Goal: Book appointment/travel/reservation

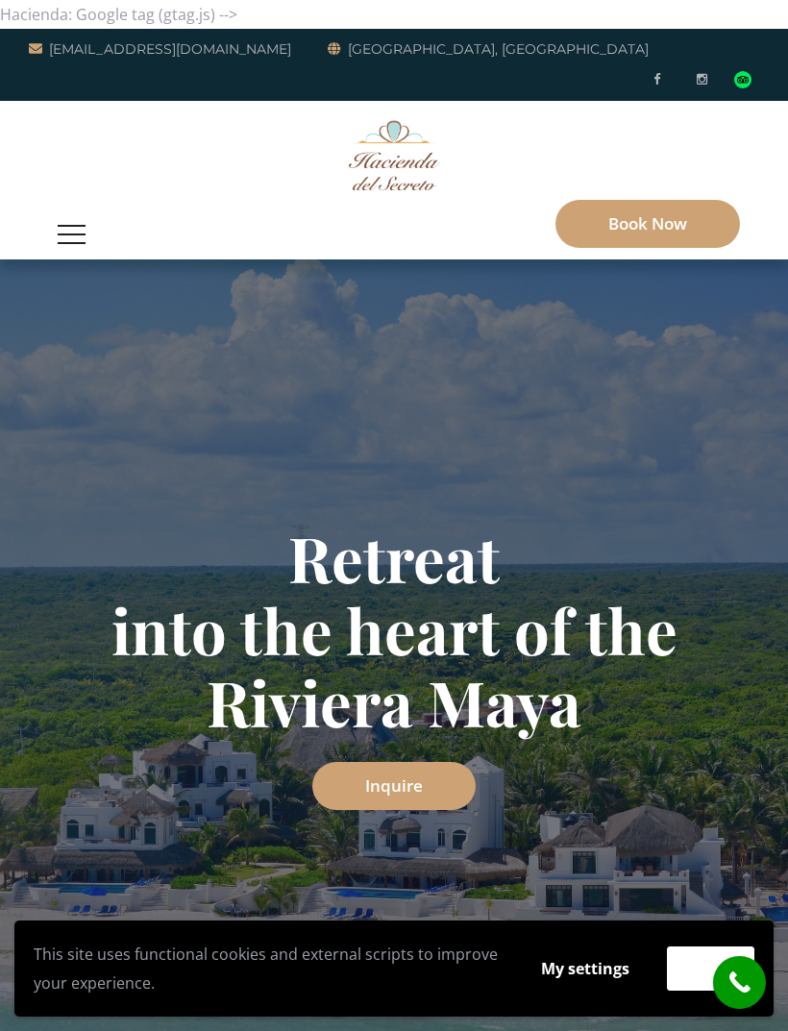
click at [75, 209] on button "button" at bounding box center [71, 234] width 47 height 50
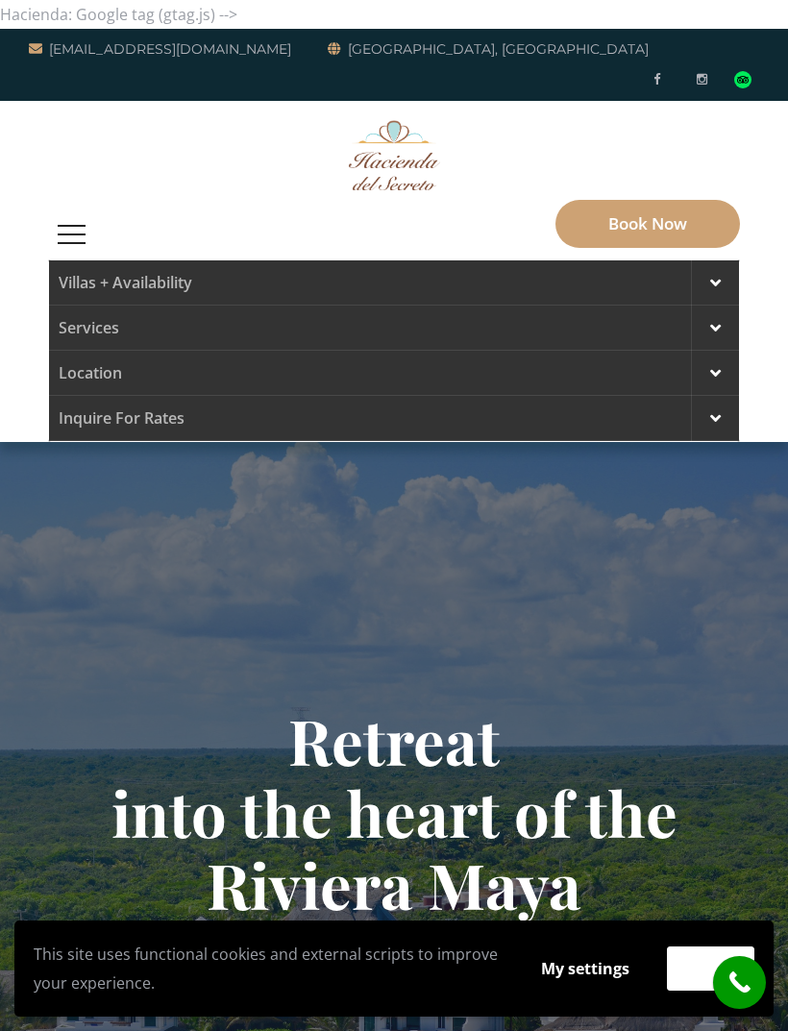
click at [720, 274] on span at bounding box center [715, 282] width 11 height 17
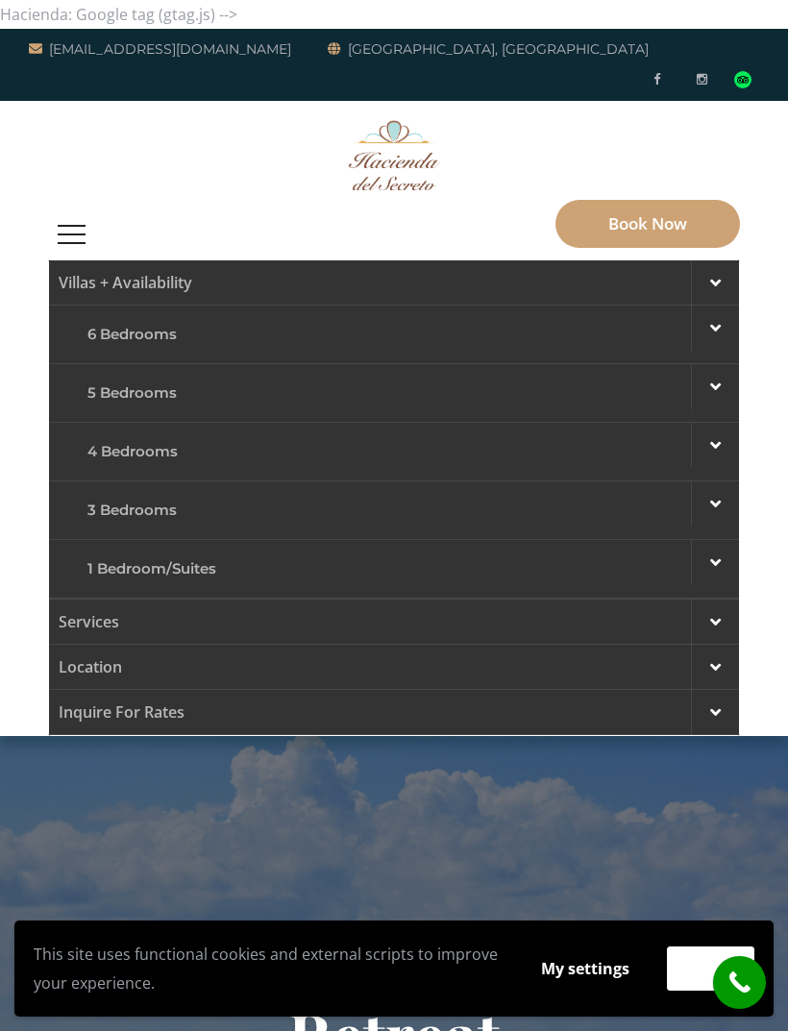
click at [712, 613] on span at bounding box center [715, 621] width 11 height 17
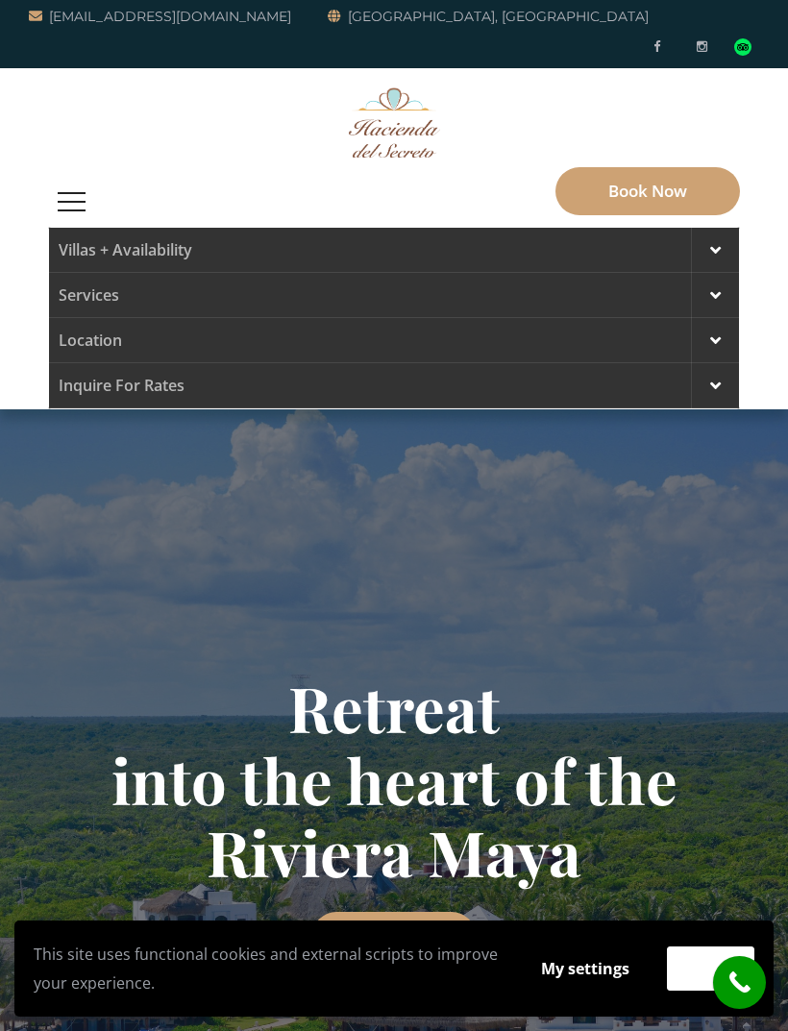
scroll to position [27, 0]
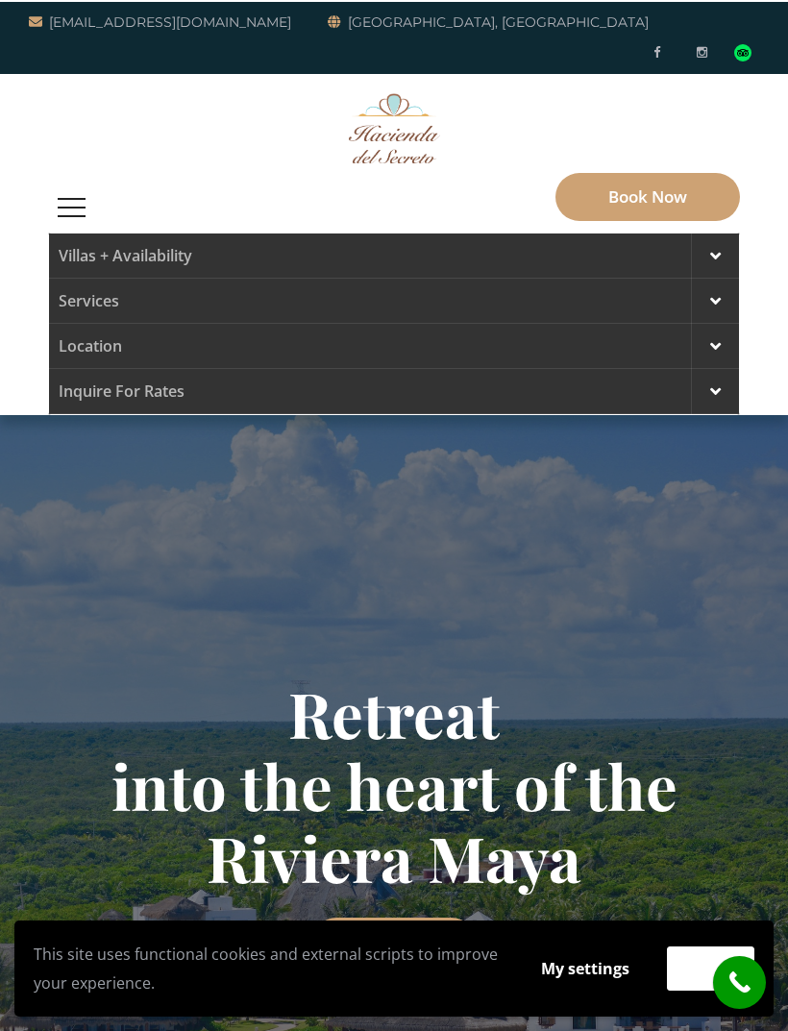
click at [727, 234] on div at bounding box center [715, 256] width 48 height 45
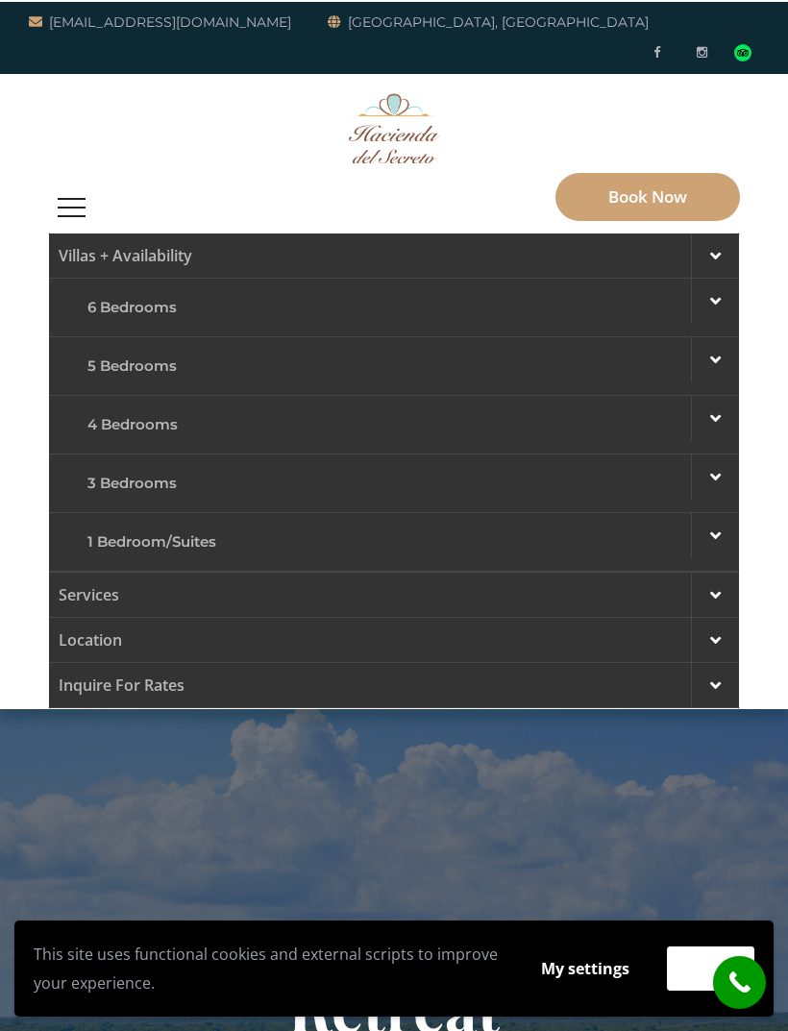
click at [714, 468] on span at bounding box center [715, 476] width 11 height 17
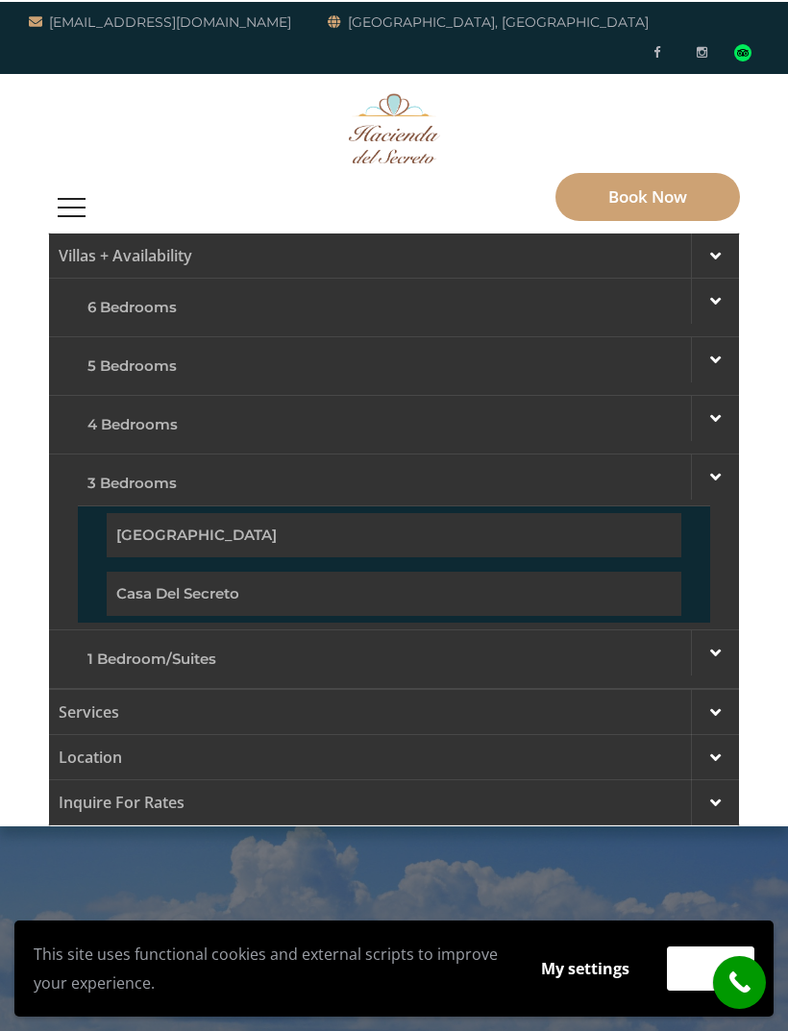
click at [715, 644] on span at bounding box center [715, 652] width 11 height 17
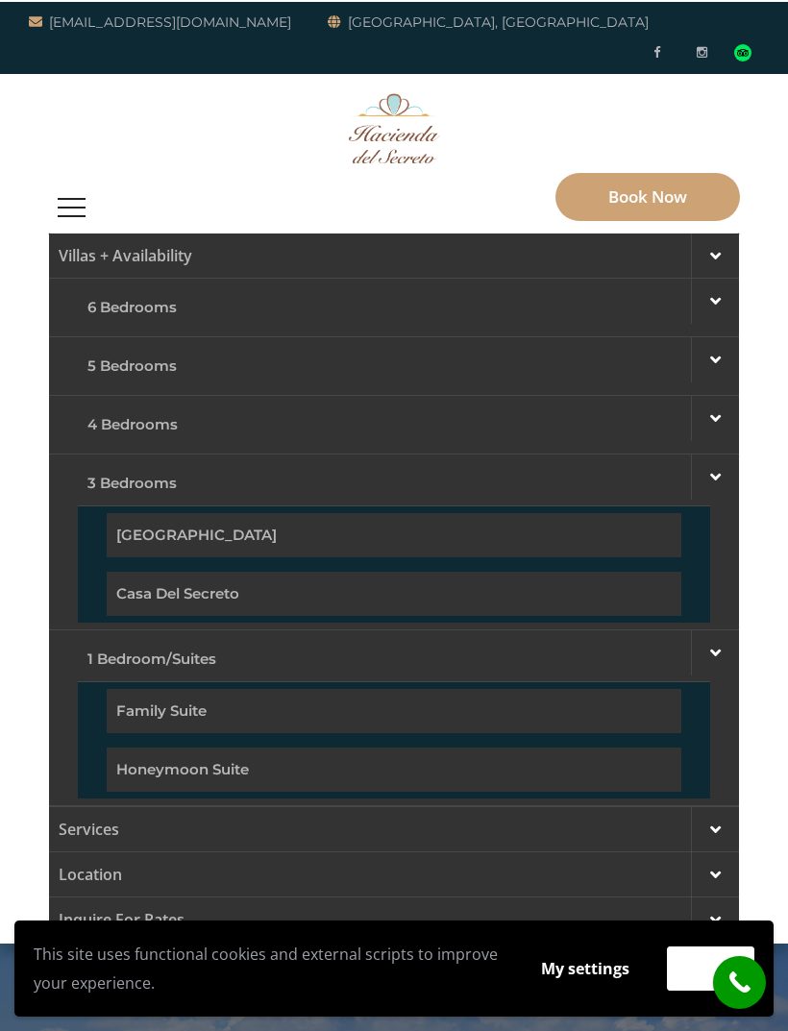
click at [602, 689] on link "Family Suite" at bounding box center [394, 711] width 575 height 44
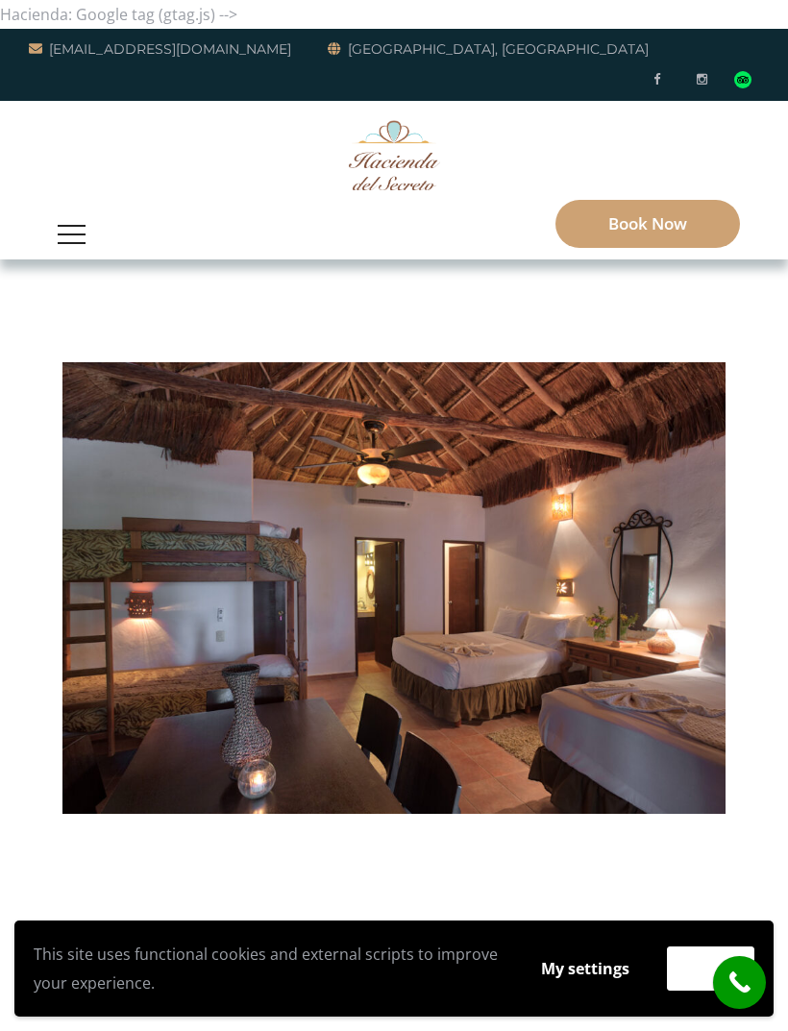
click at [66, 209] on button "button" at bounding box center [71, 234] width 47 height 50
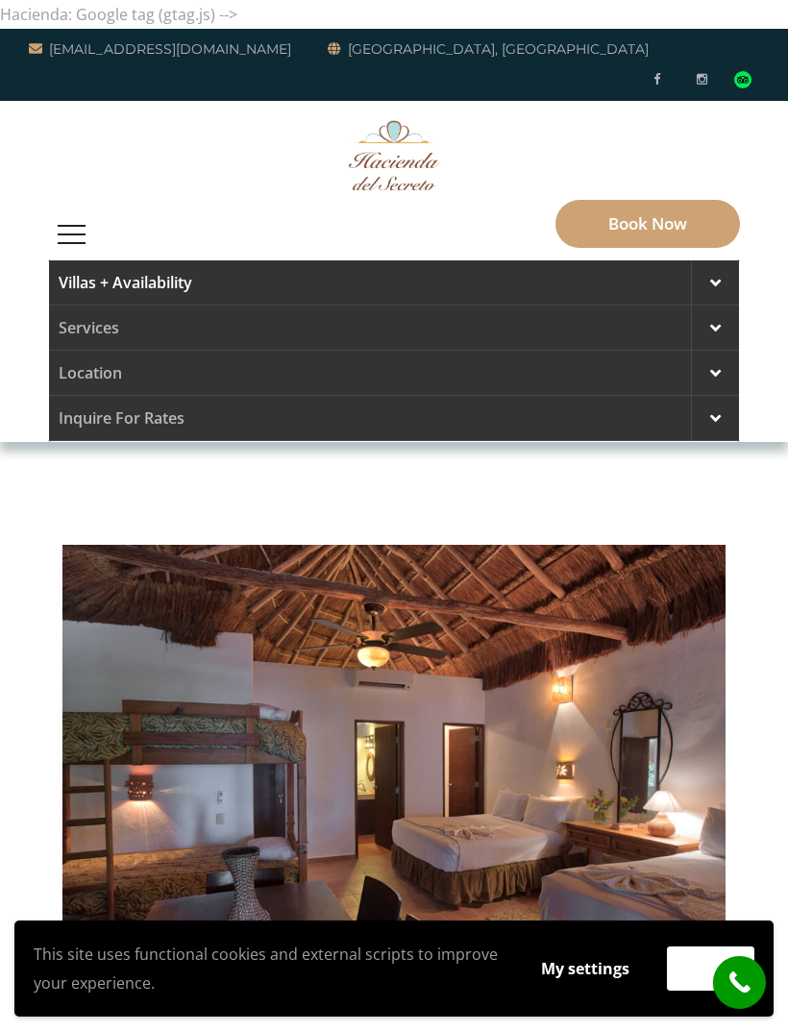
click at [724, 260] on div at bounding box center [715, 282] width 48 height 45
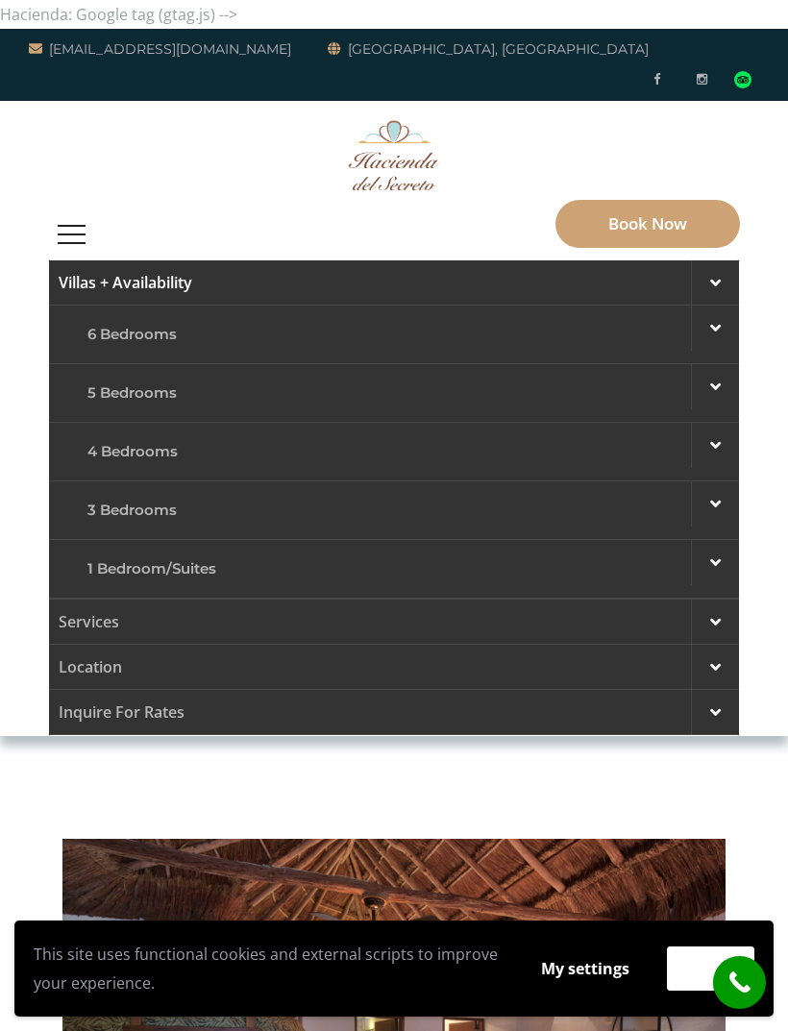
click at [712, 488] on div at bounding box center [715, 503] width 48 height 45
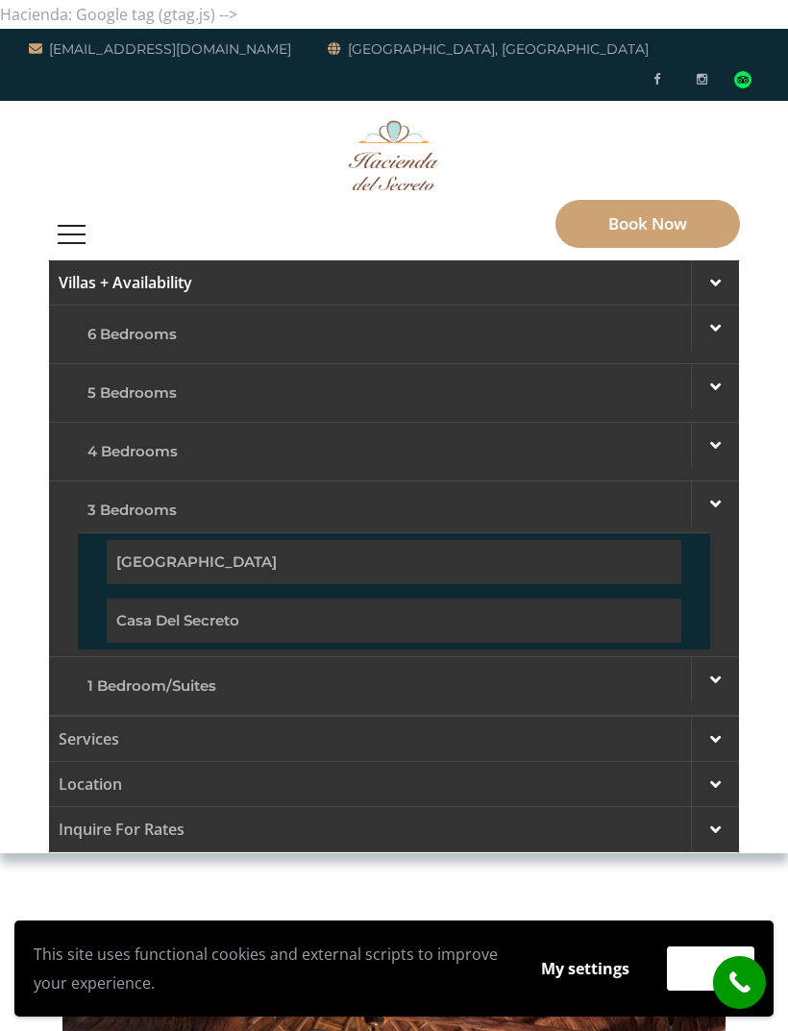
click at [713, 495] on span at bounding box center [715, 503] width 11 height 17
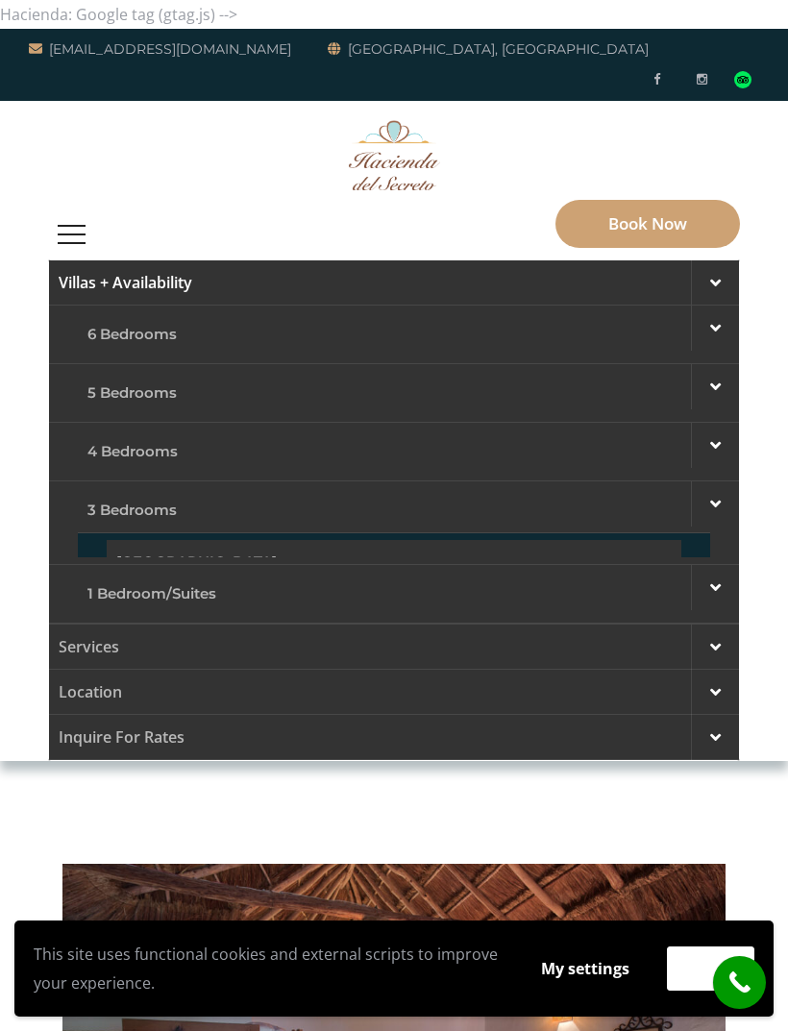
click at [610, 572] on link "1 Bedroom/Suites" at bounding box center [394, 594] width 632 height 44
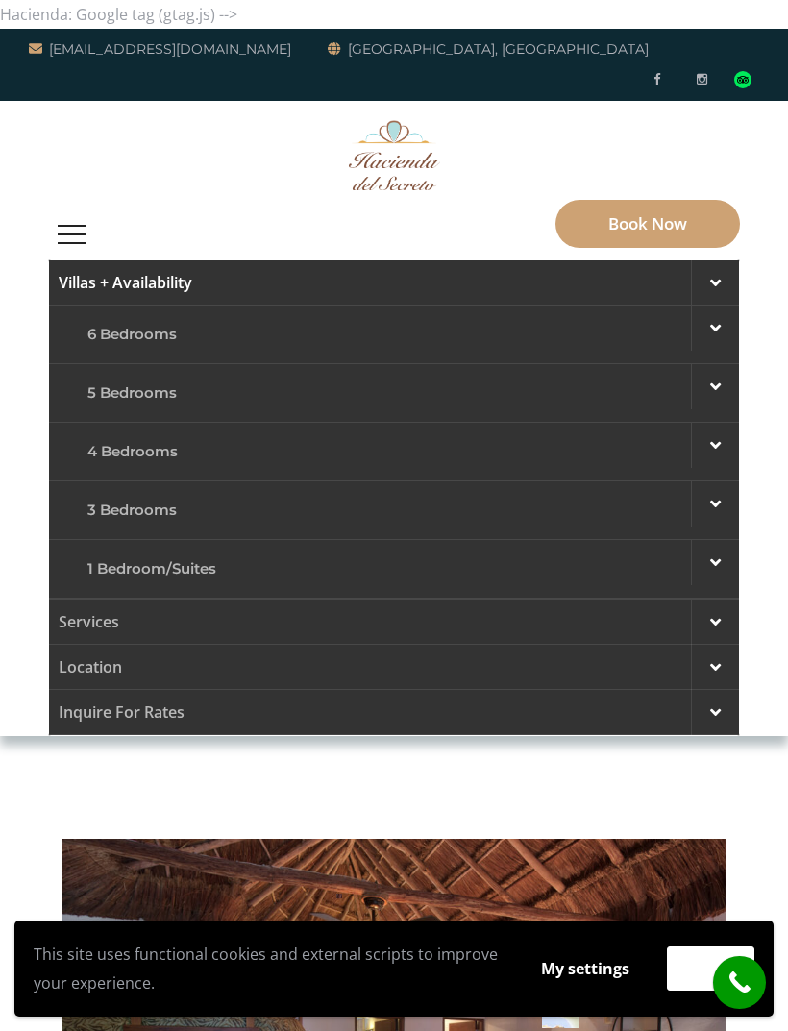
click at [719, 488] on div at bounding box center [715, 503] width 48 height 45
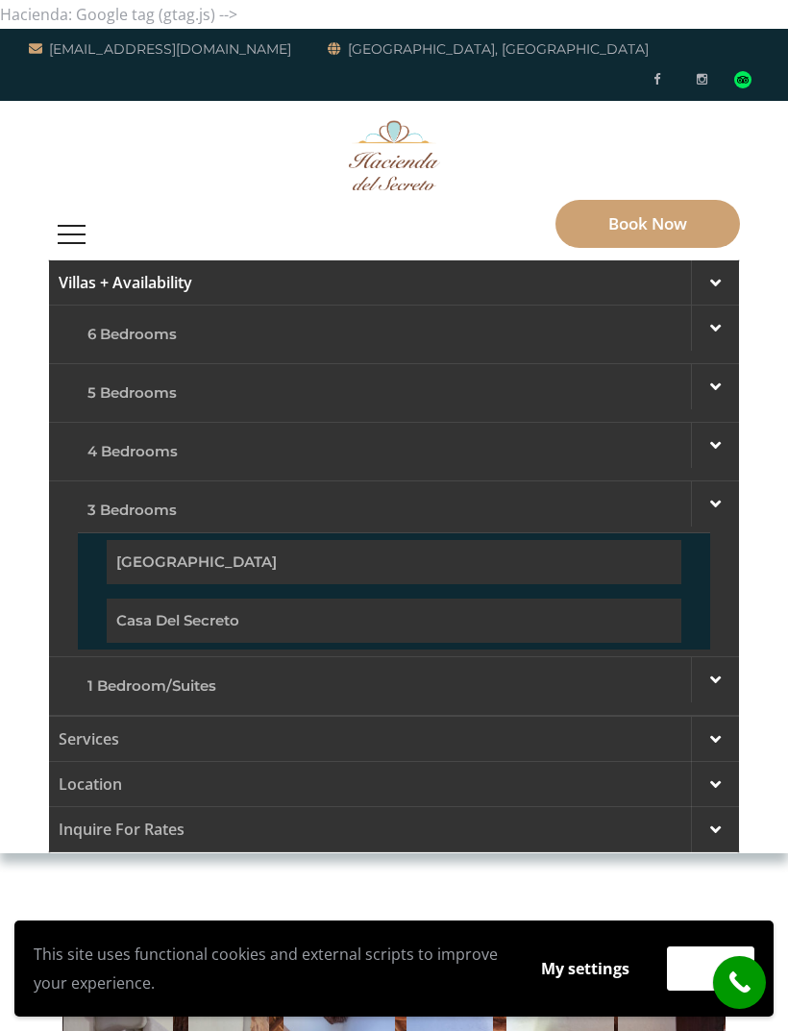
click at [541, 540] on link "[GEOGRAPHIC_DATA]" at bounding box center [394, 562] width 575 height 44
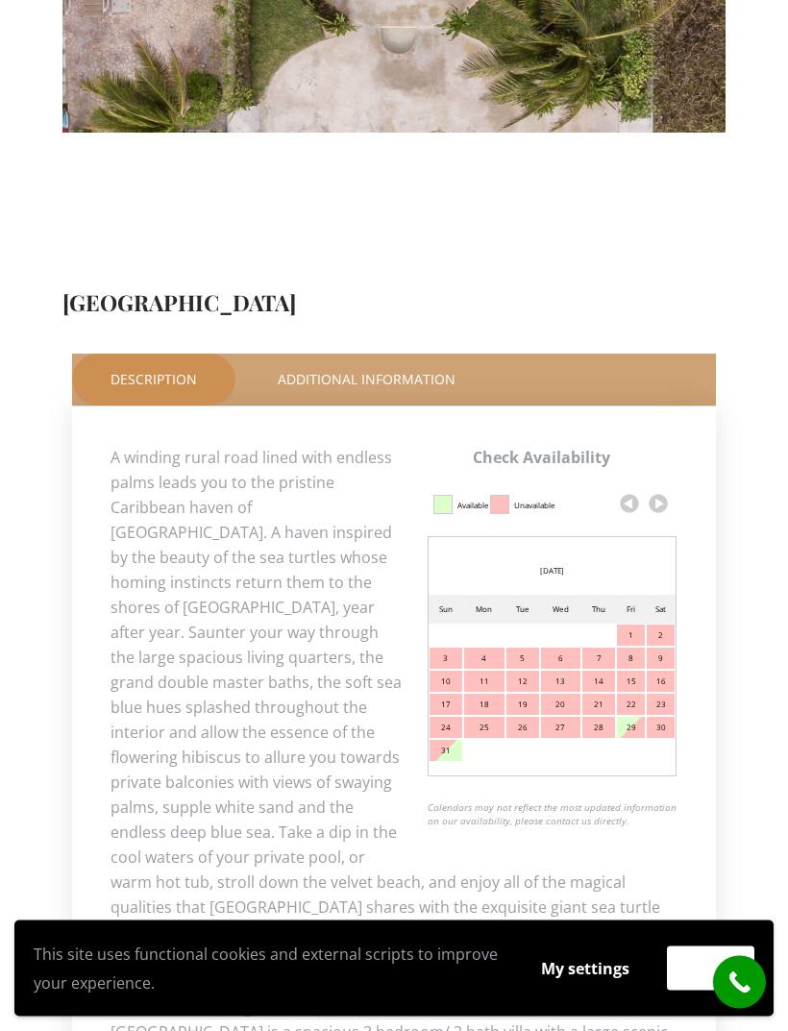
scroll to position [750, 0]
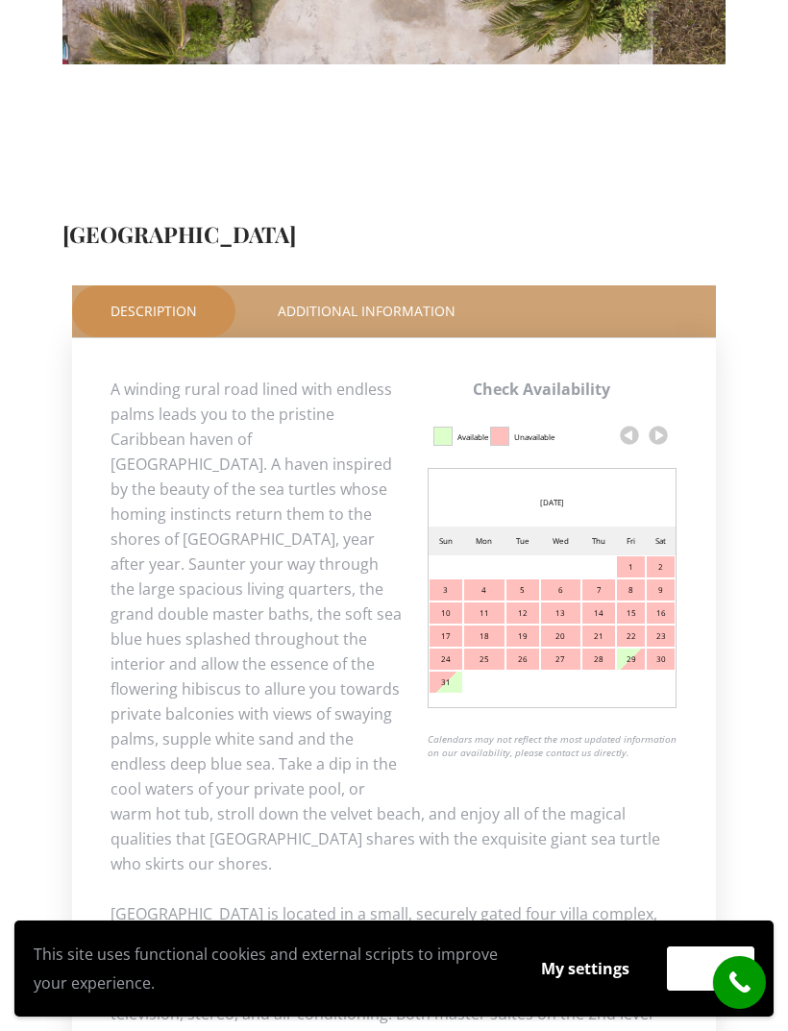
click at [670, 421] on link at bounding box center [658, 435] width 29 height 29
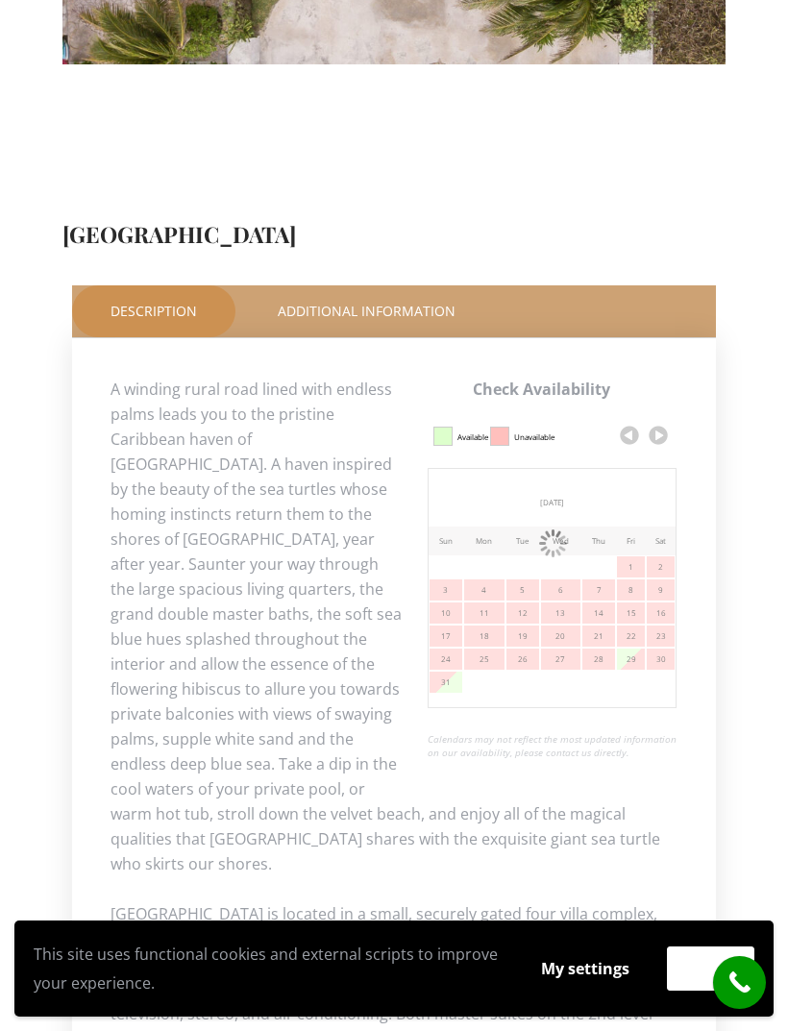
click at [664, 421] on link at bounding box center [658, 435] width 29 height 29
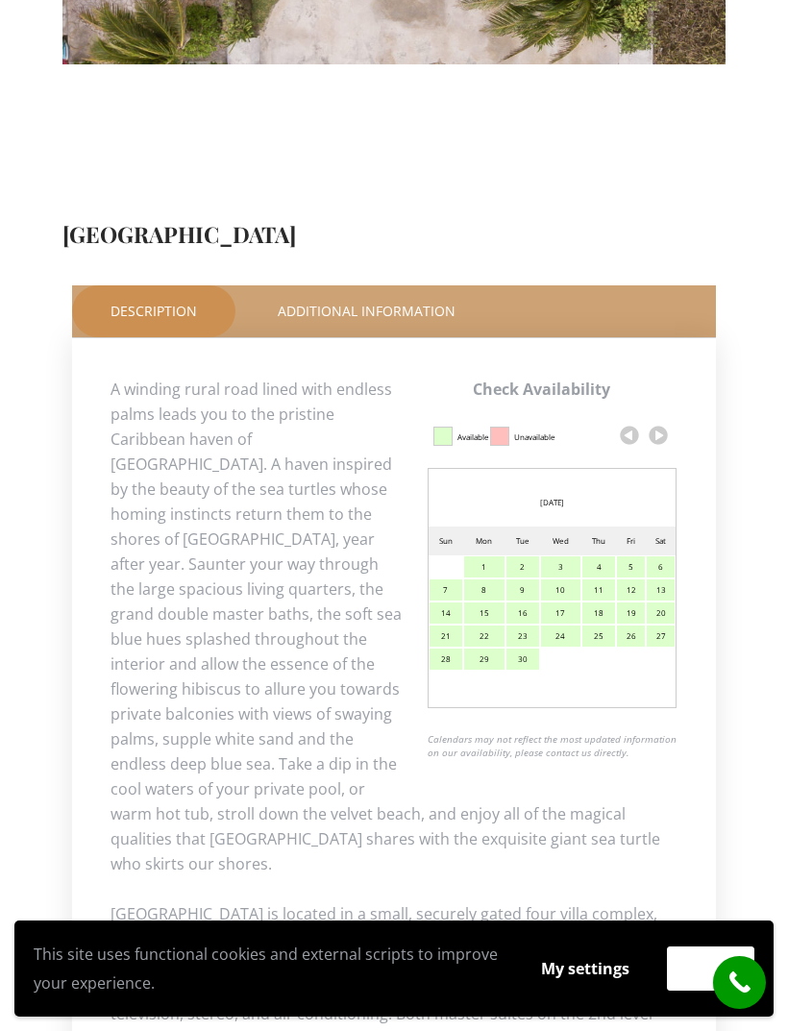
click at [657, 421] on link at bounding box center [658, 435] width 29 height 29
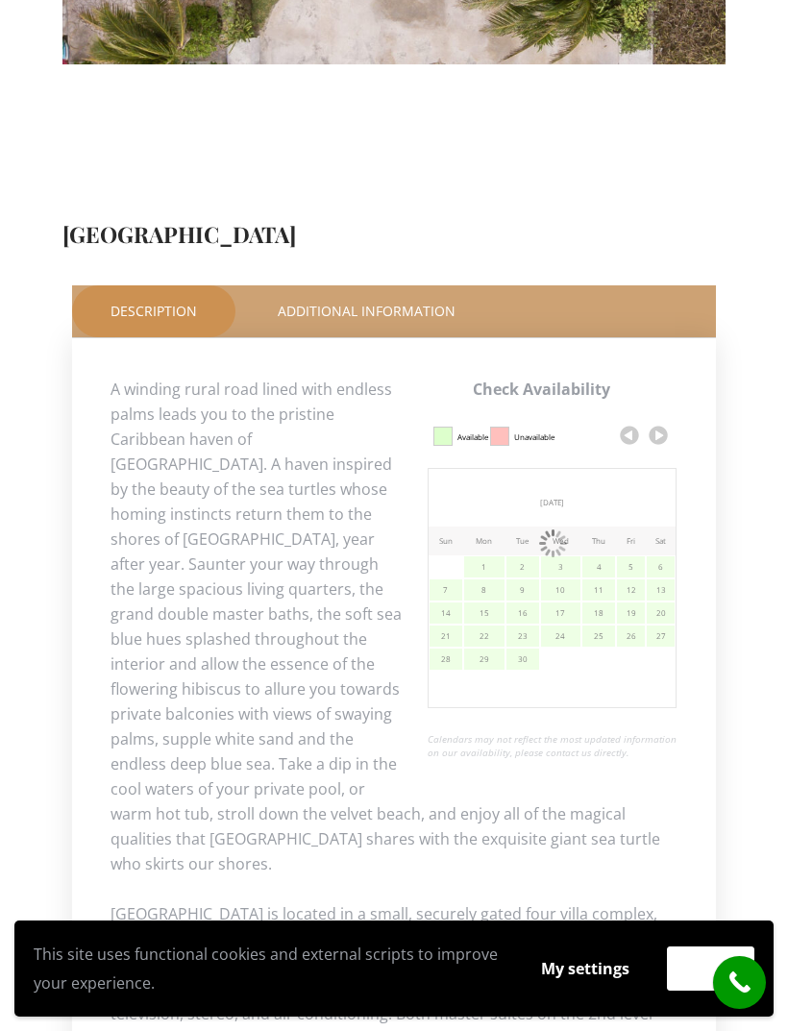
click at [656, 421] on link at bounding box center [658, 435] width 29 height 29
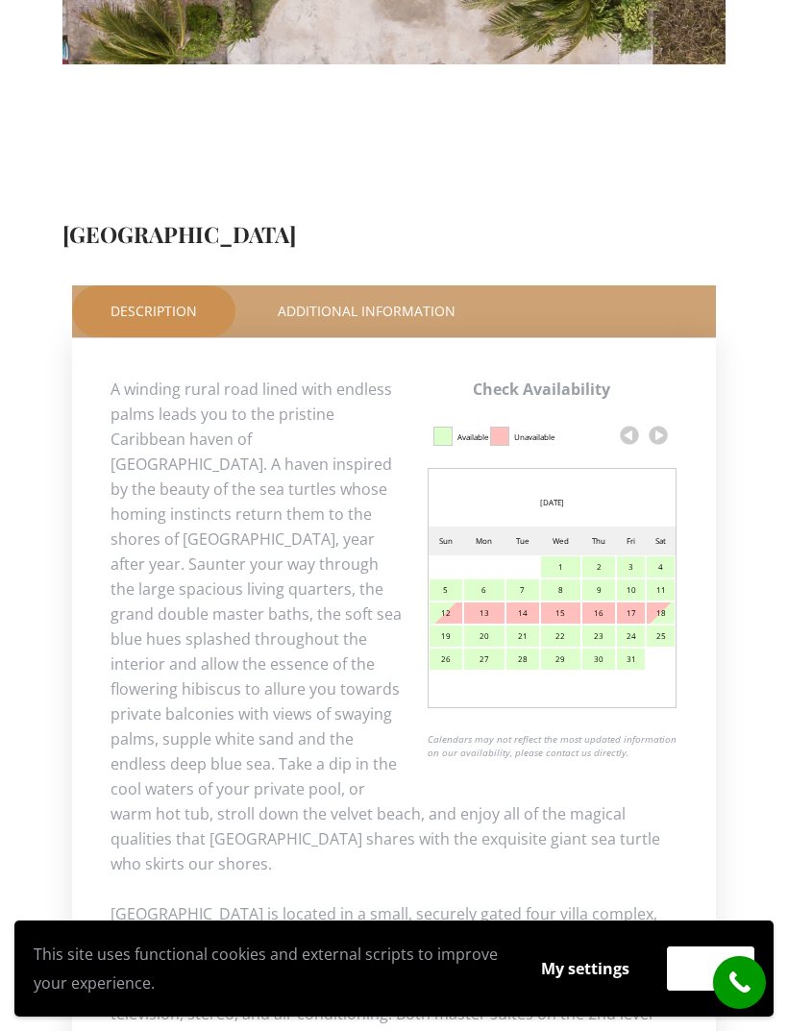
click at [659, 421] on link at bounding box center [658, 435] width 29 height 29
click at [656, 421] on link at bounding box center [658, 435] width 29 height 29
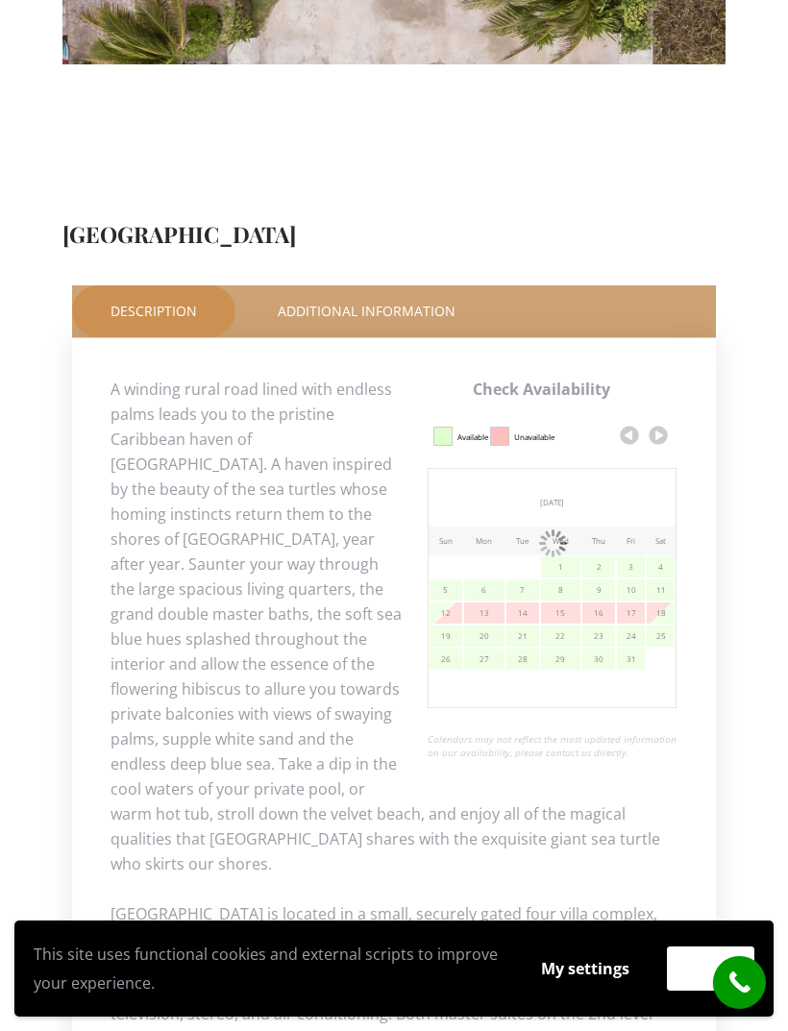
click at [656, 421] on link at bounding box center [658, 435] width 29 height 29
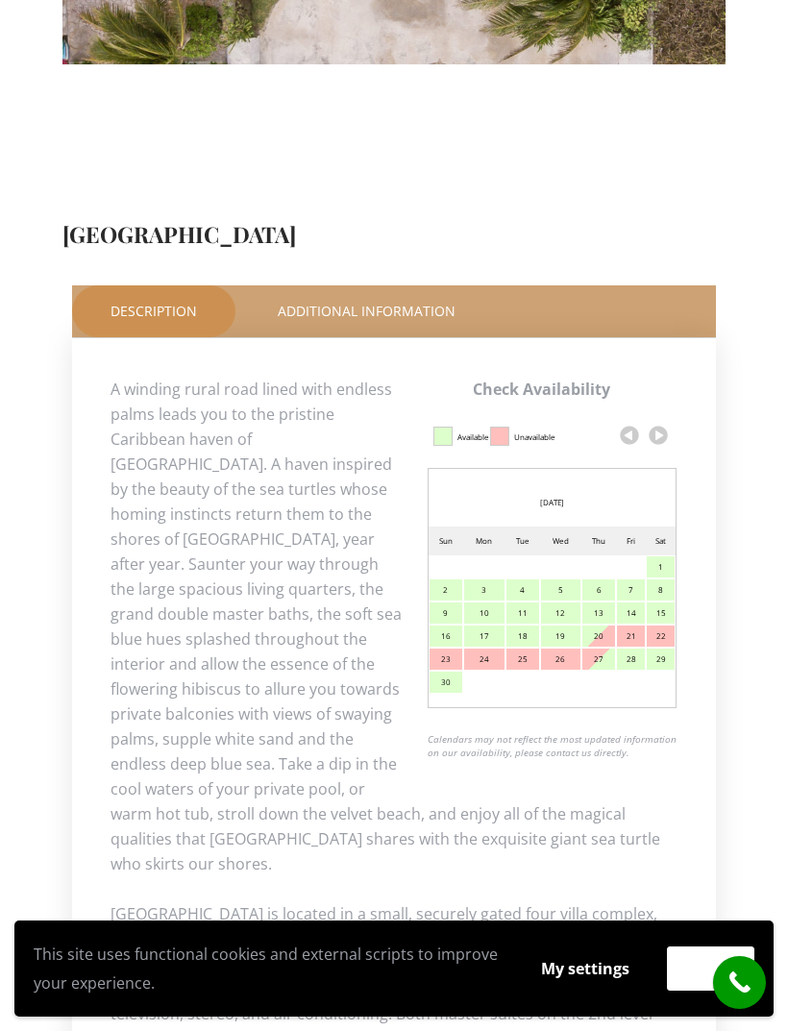
click at [661, 421] on link at bounding box center [658, 435] width 29 height 29
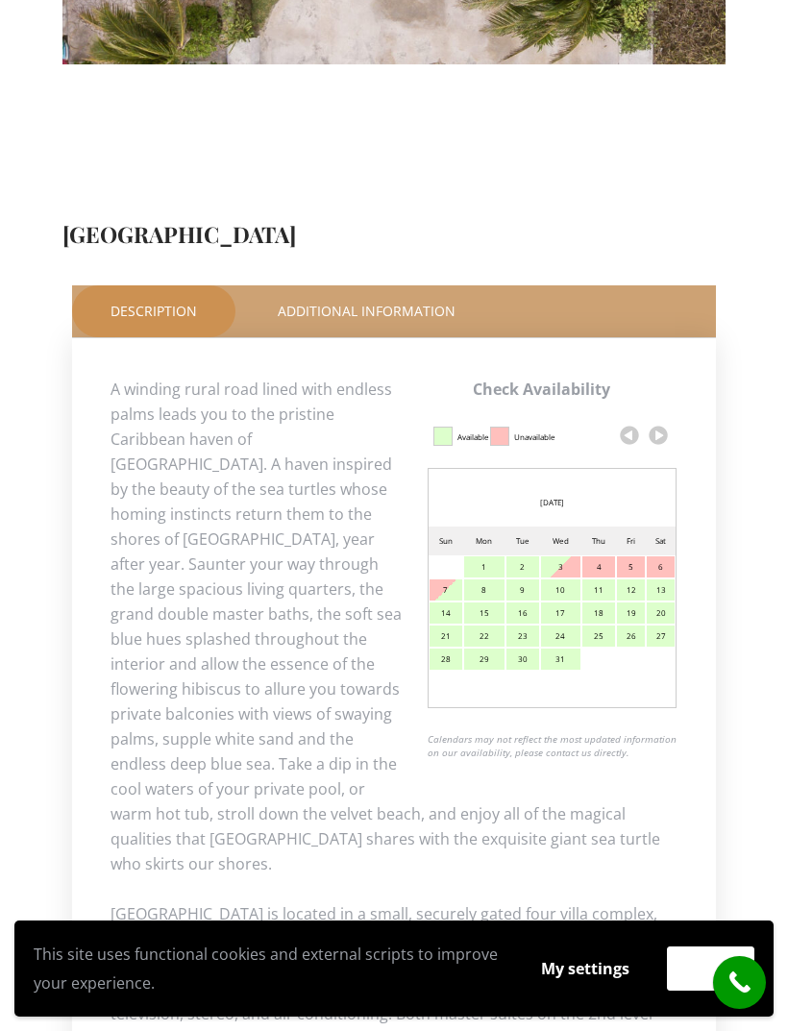
click at [661, 421] on link at bounding box center [658, 435] width 29 height 29
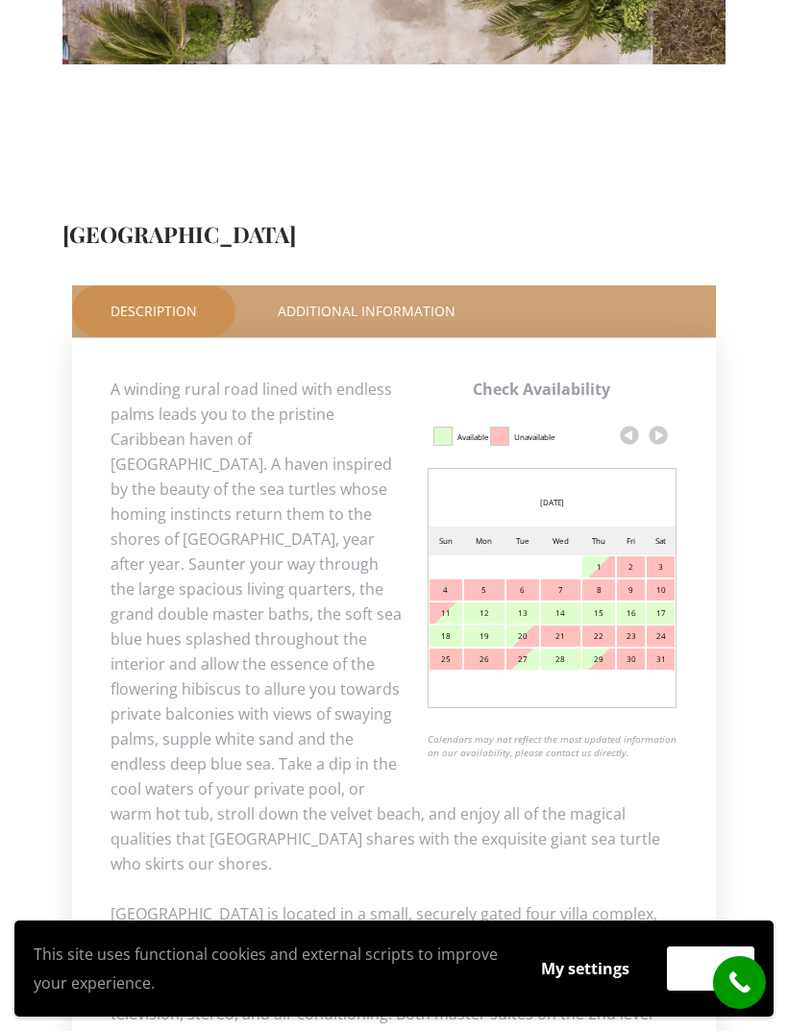
click at [663, 421] on link at bounding box center [658, 435] width 29 height 29
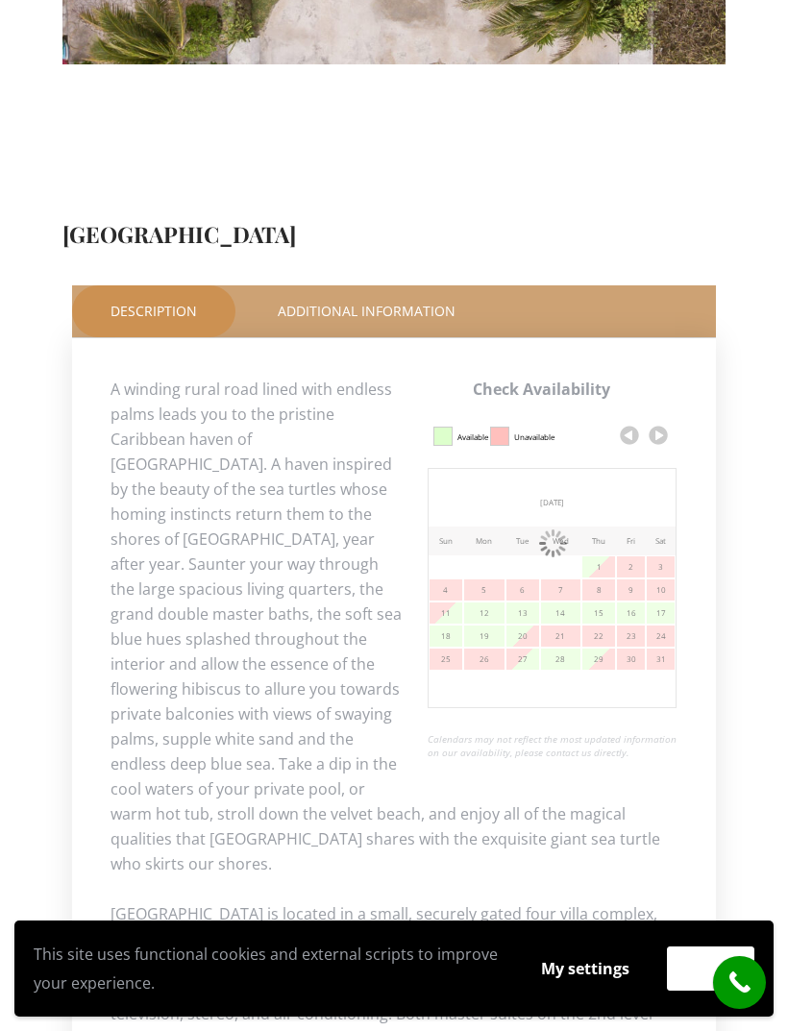
click at [661, 421] on link at bounding box center [658, 435] width 29 height 29
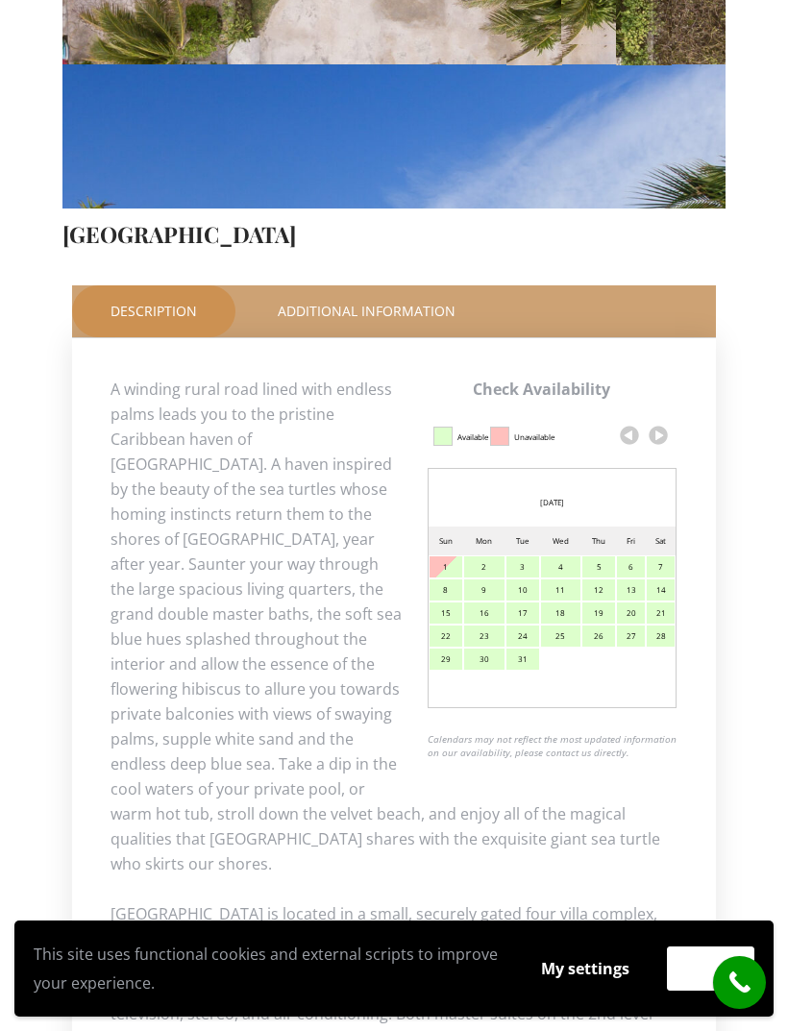
click at [656, 421] on link at bounding box center [658, 435] width 29 height 29
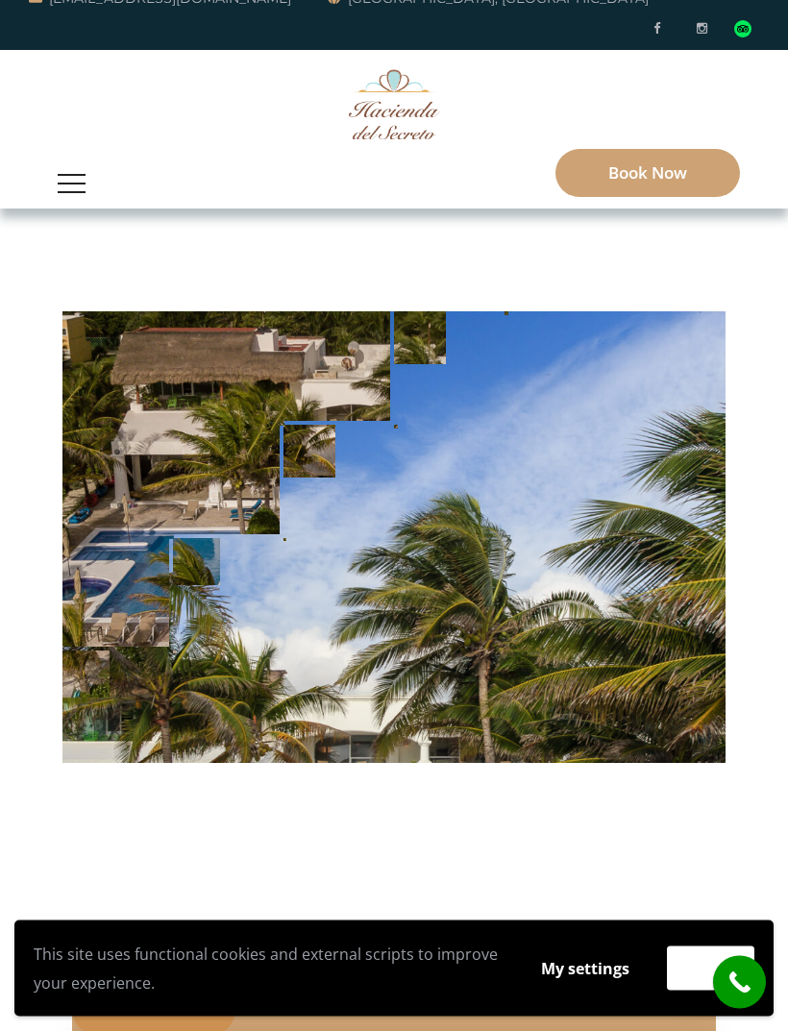
scroll to position [0, 0]
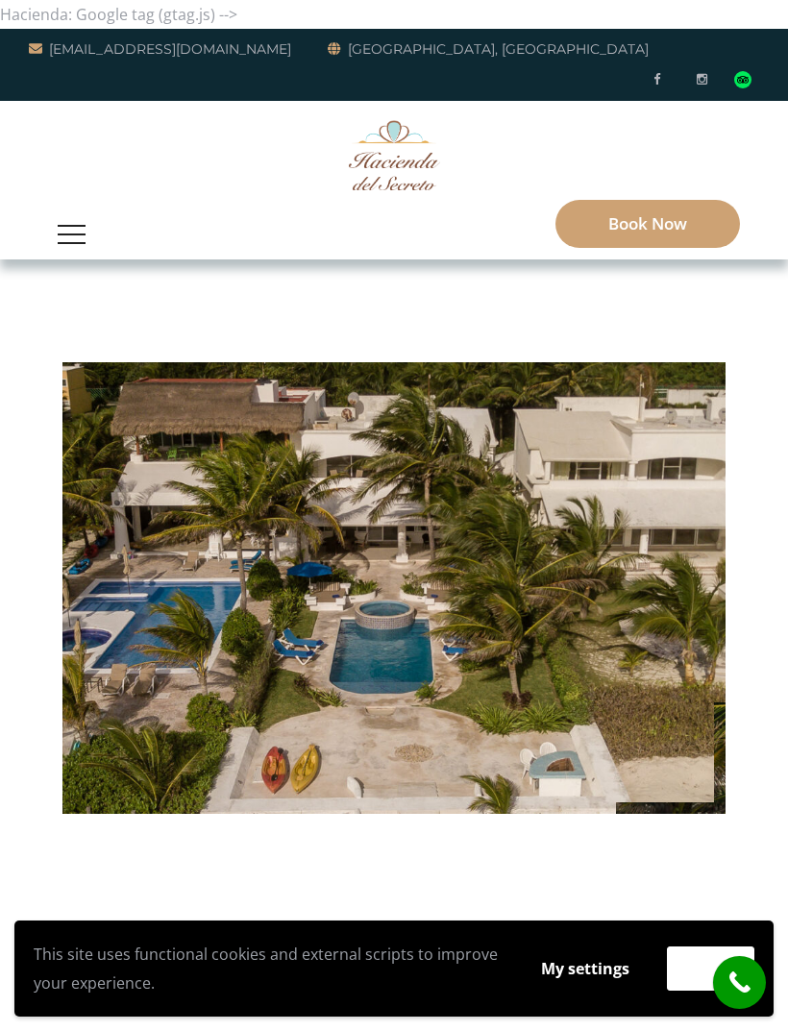
click at [58, 209] on button "button" at bounding box center [71, 234] width 47 height 50
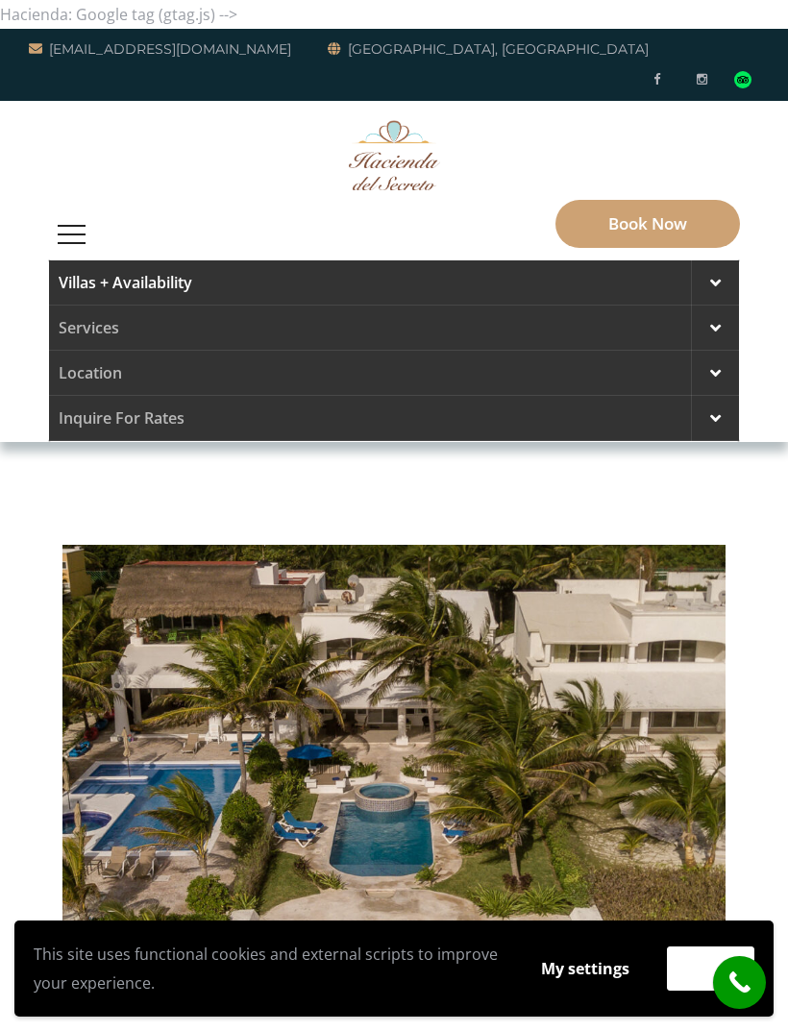
click at [712, 353] on div at bounding box center [715, 373] width 48 height 45
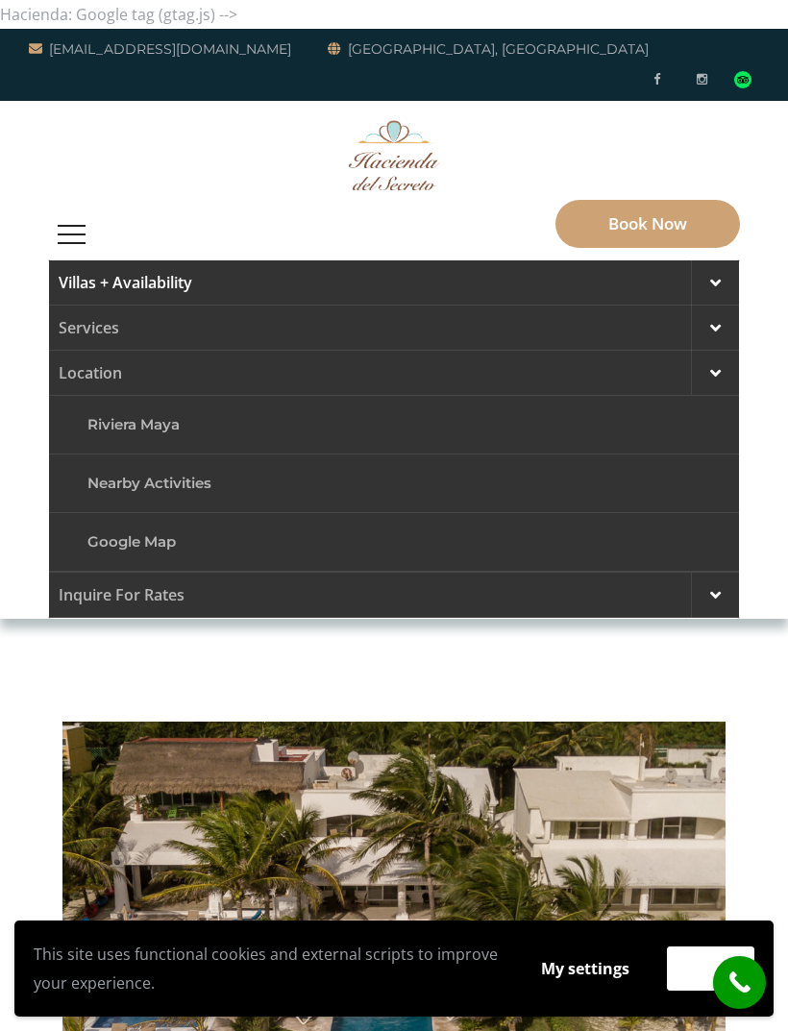
click at [723, 573] on div at bounding box center [715, 595] width 48 height 45
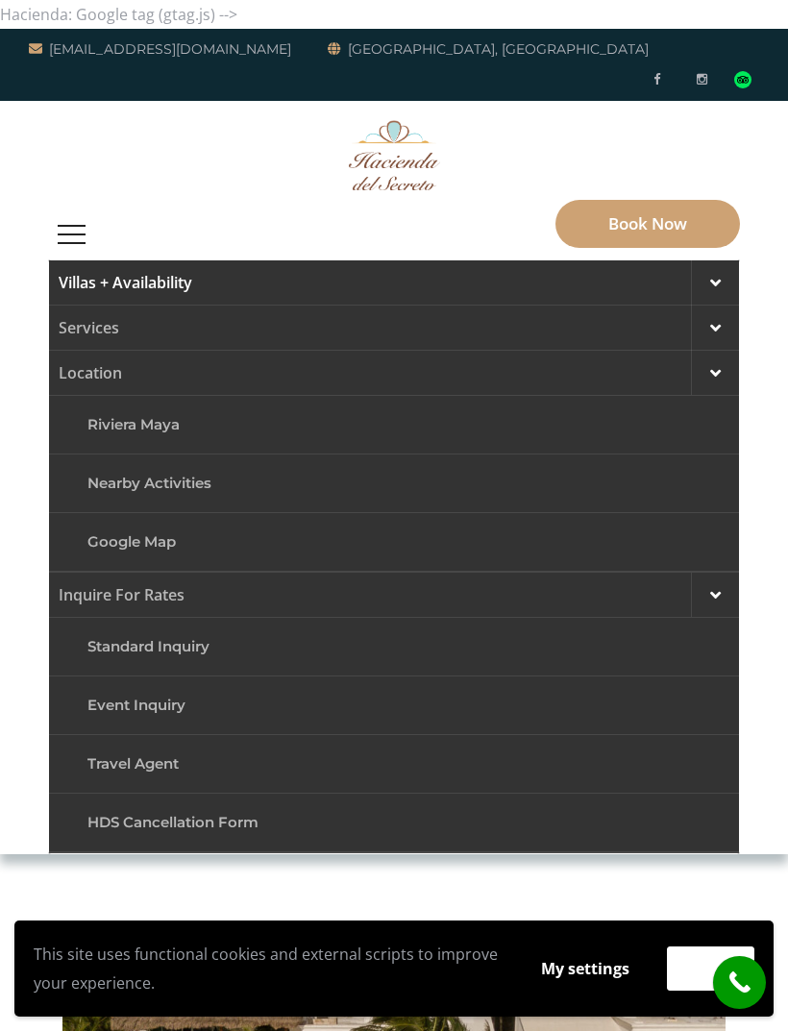
click at [720, 319] on span at bounding box center [715, 327] width 11 height 17
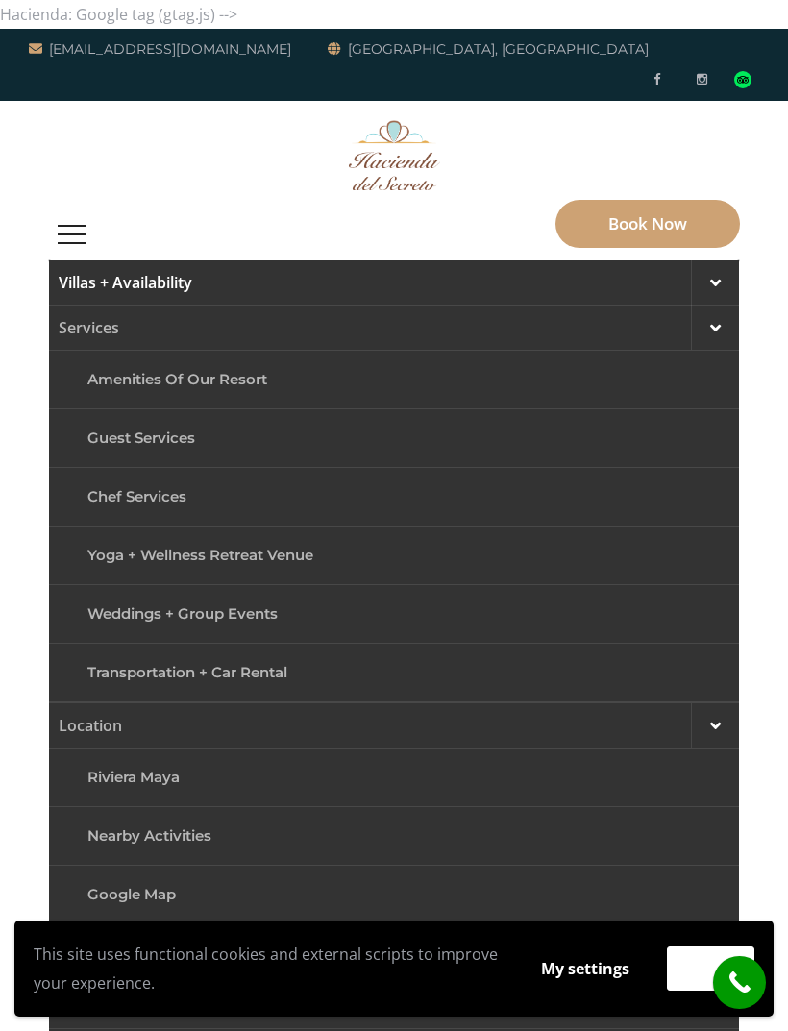
click at [253, 357] on link "Amenities of Our Resort" at bounding box center [394, 379] width 632 height 44
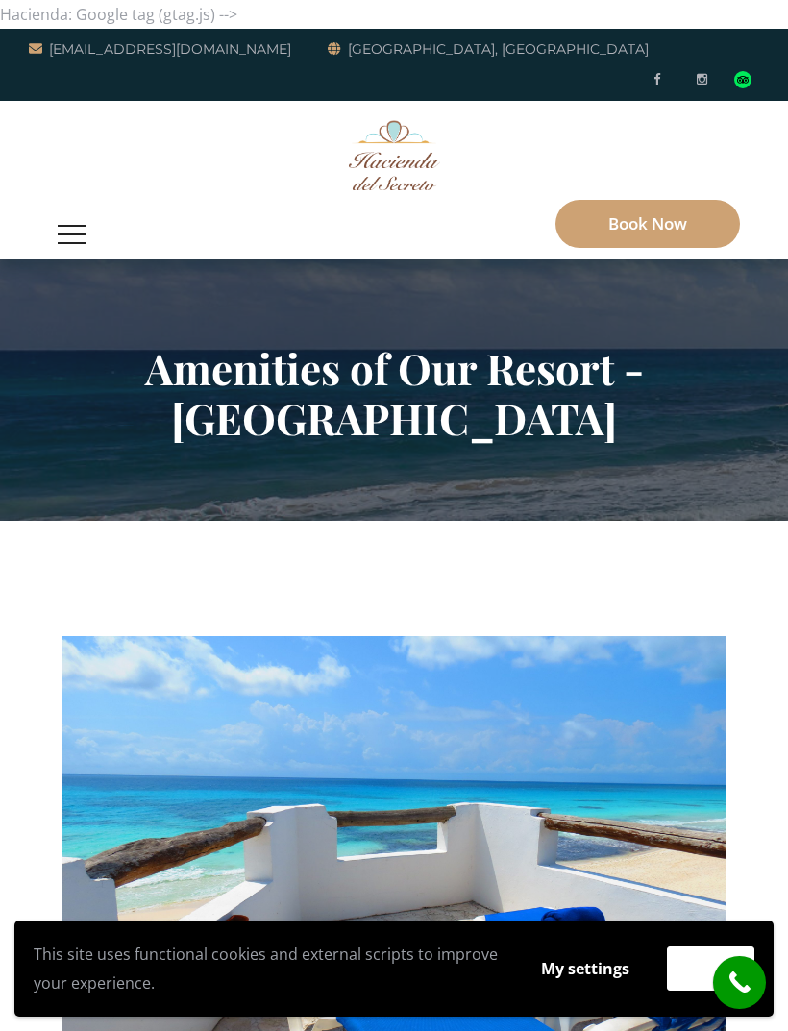
click at [713, 200] on link "Book Now" at bounding box center [647, 224] width 184 height 48
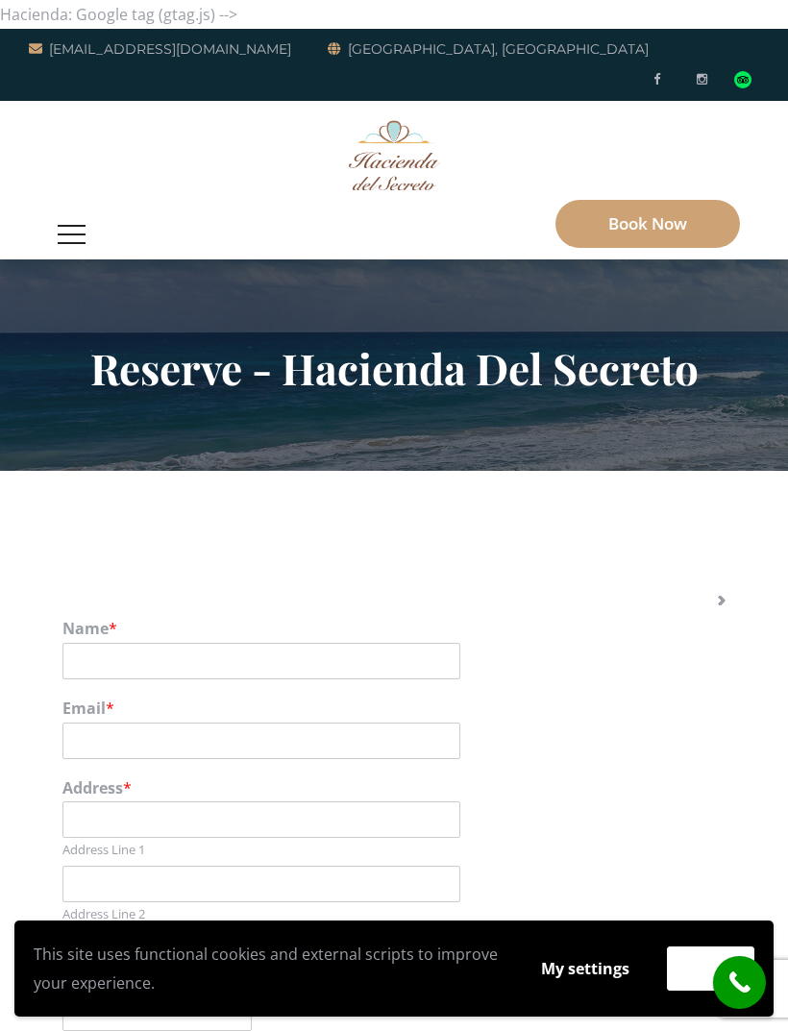
click at [70, 209] on button "button" at bounding box center [71, 234] width 47 height 50
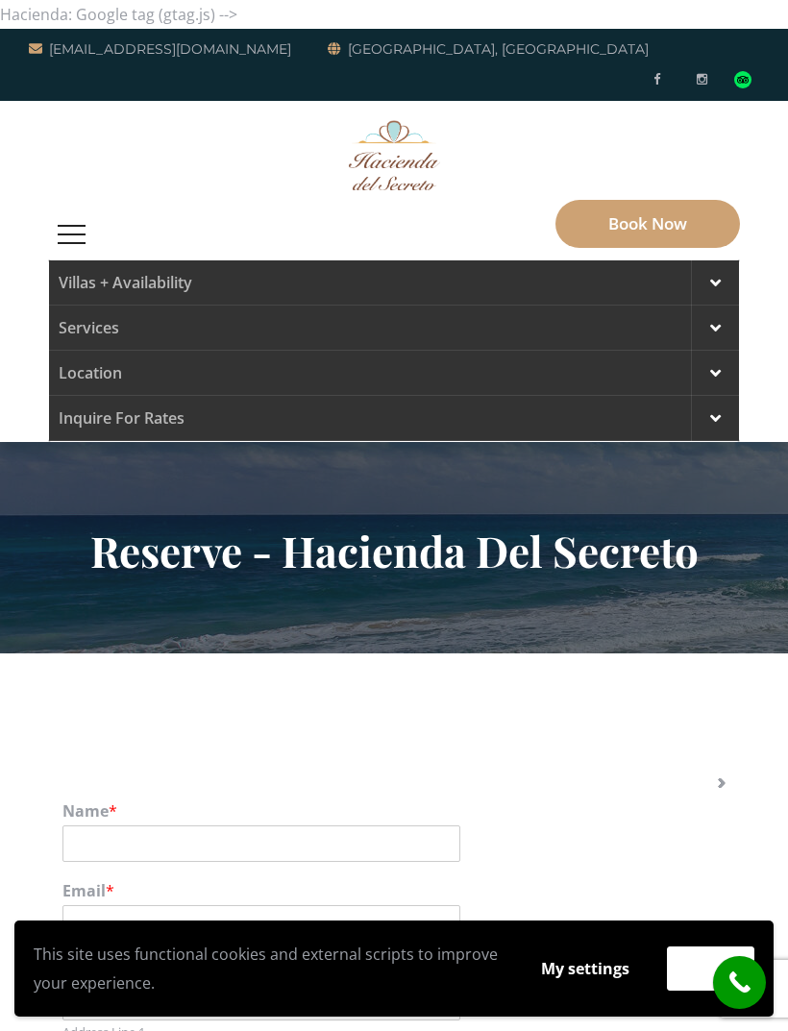
click at [722, 409] on div at bounding box center [715, 418] width 48 height 45
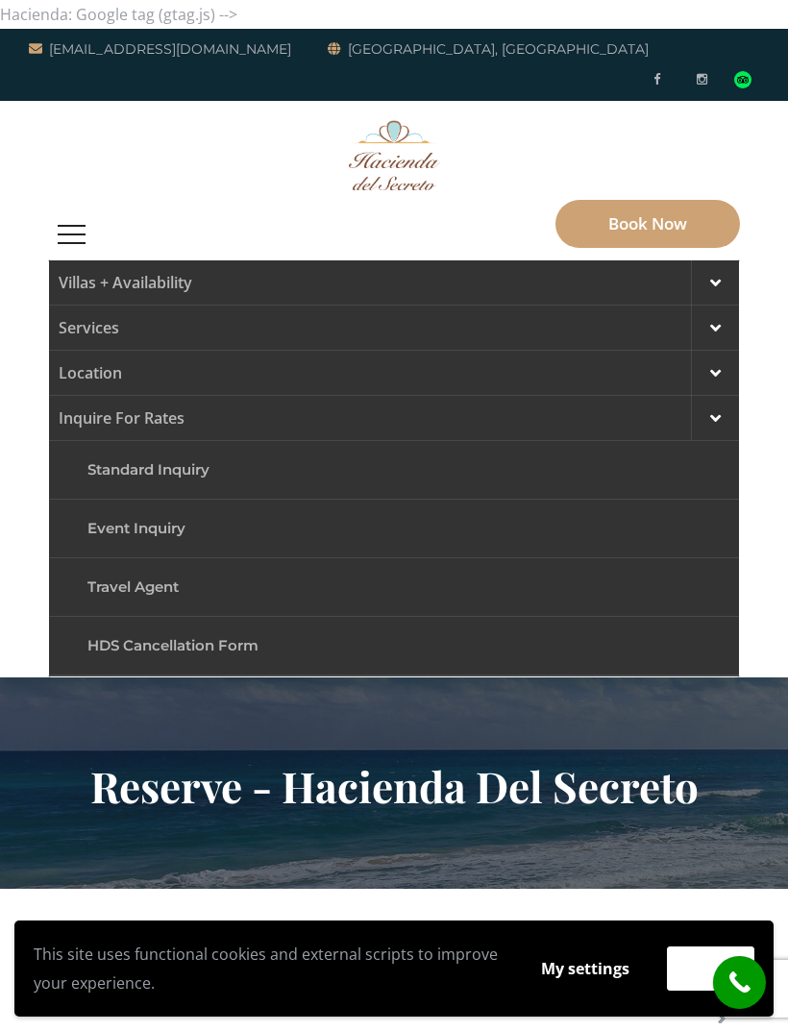
click at [719, 274] on span at bounding box center [715, 282] width 11 height 17
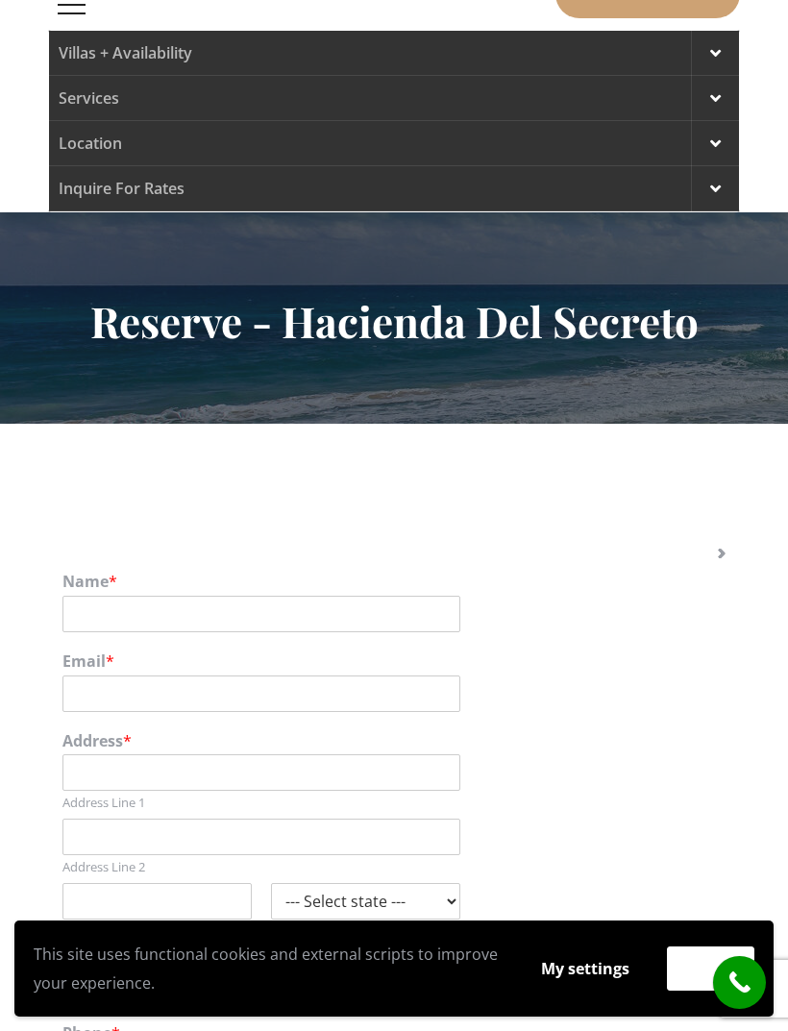
scroll to position [236, 0]
